Goal: Task Accomplishment & Management: Use online tool/utility

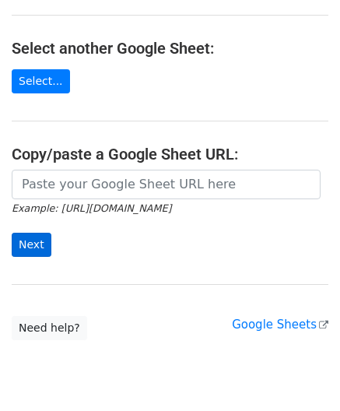
scroll to position [156, 0]
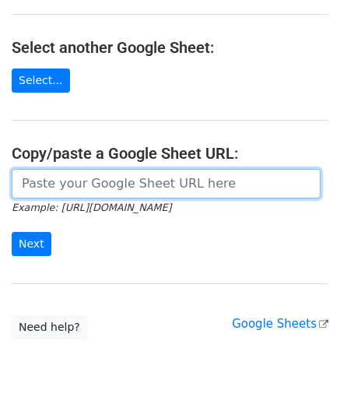
click at [79, 184] on input "url" at bounding box center [166, 184] width 309 height 30
paste input "https://docs.google.com/spreadsheets/d/1KZ7mIKUru3GcC_K2wVEfG_VsEb4I4bOScueJoPE…"
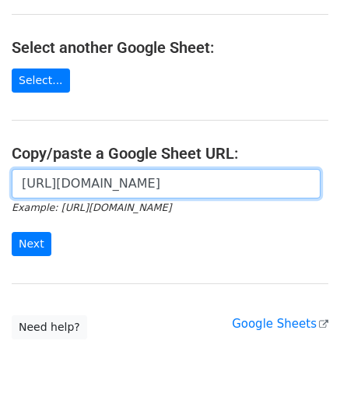
scroll to position [0, 444]
type input "https://docs.google.com/spreadsheets/d/1KZ7mIKUru3GcC_K2wVEfG_VsEb4I4bOScueJoPE…"
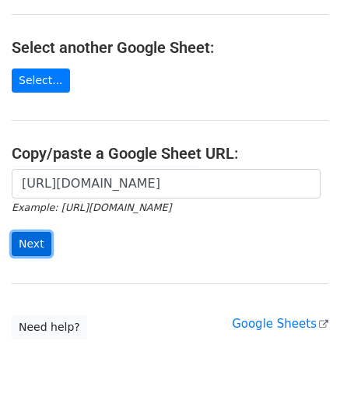
scroll to position [0, 0]
click at [33, 245] on input "Next" at bounding box center [32, 244] width 40 height 24
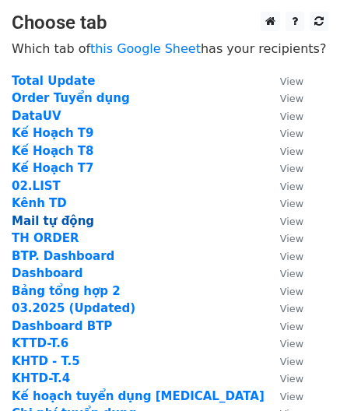
click at [37, 220] on strong "Mail tự động" at bounding box center [53, 221] width 82 height 14
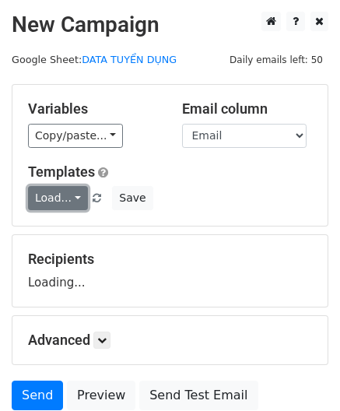
click at [60, 195] on link "Load..." at bounding box center [58, 198] width 60 height 24
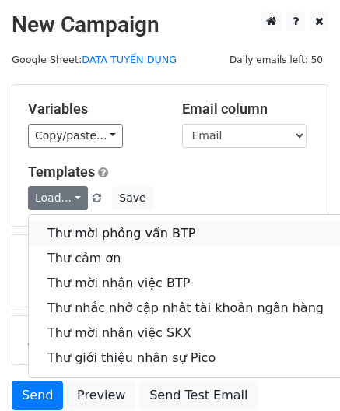
click at [87, 232] on link "Thư mời phỏng vấn BTP" at bounding box center [185, 233] width 313 height 25
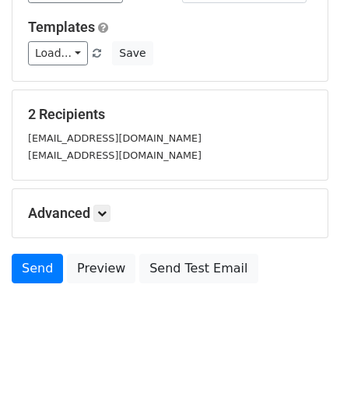
scroll to position [149, 0]
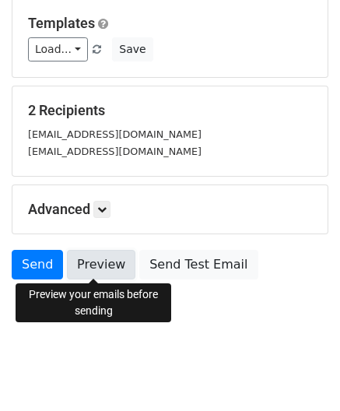
click at [89, 259] on link "Preview" at bounding box center [101, 265] width 68 height 30
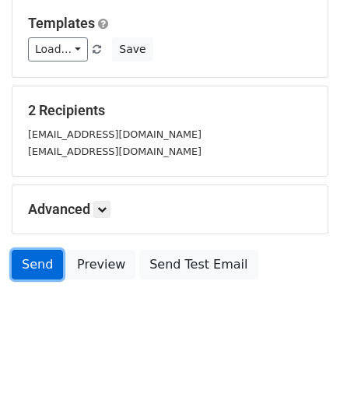
click at [34, 265] on link "Send" at bounding box center [37, 265] width 51 height 30
